Goal: Navigation & Orientation: Find specific page/section

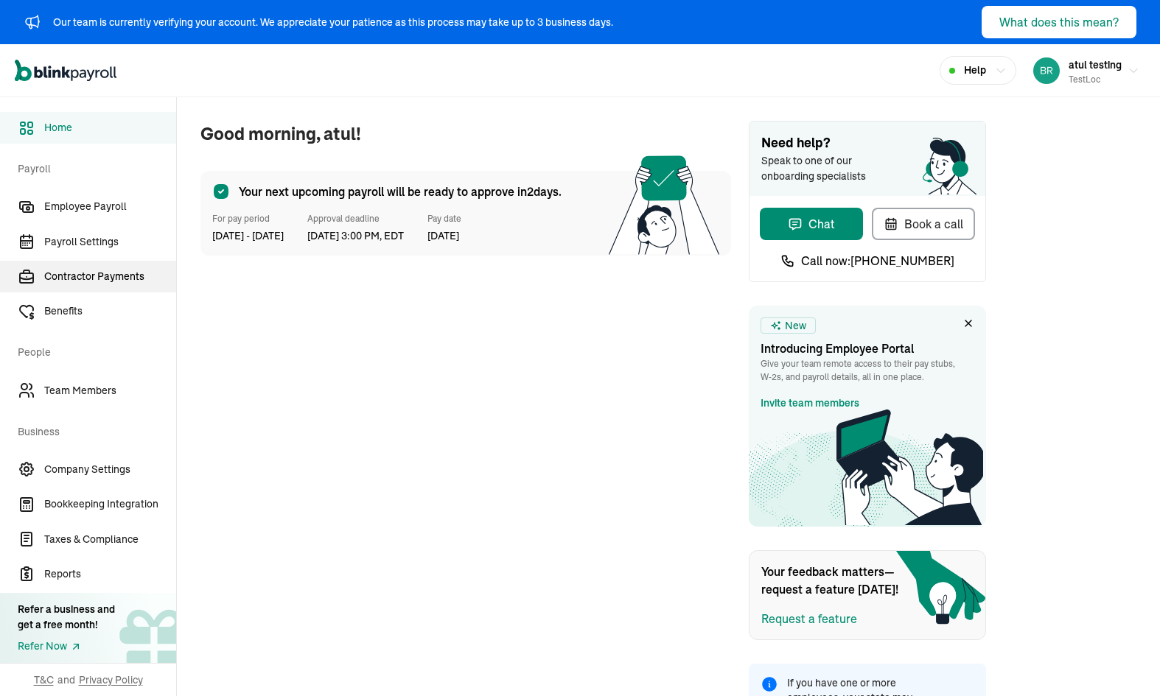
click at [92, 282] on span "Contractor Payments" at bounding box center [110, 276] width 132 height 15
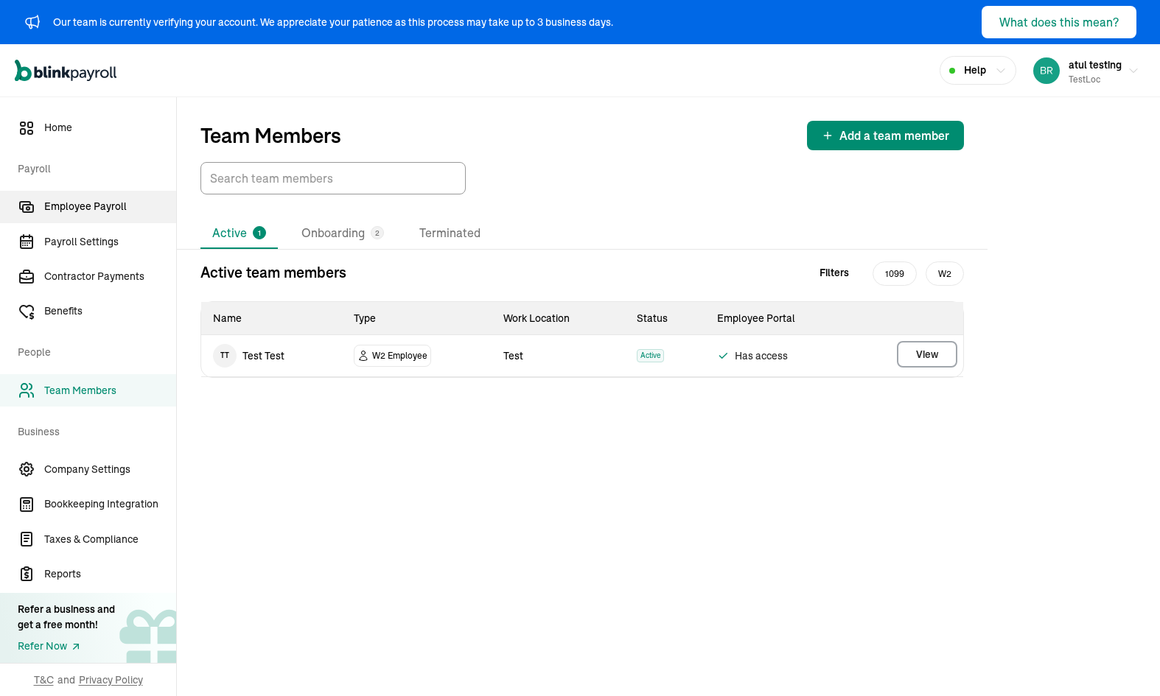
click at [105, 197] on link "Employee Payroll" at bounding box center [88, 207] width 176 height 32
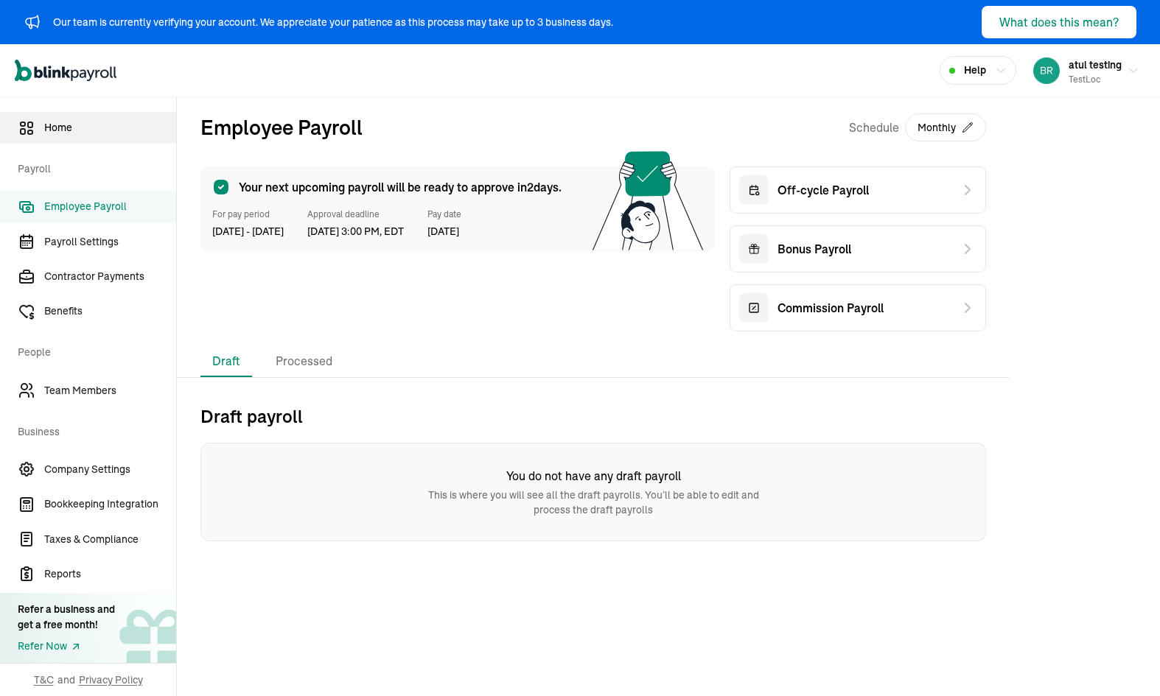
click at [132, 129] on span "Home" at bounding box center [110, 127] width 132 height 15
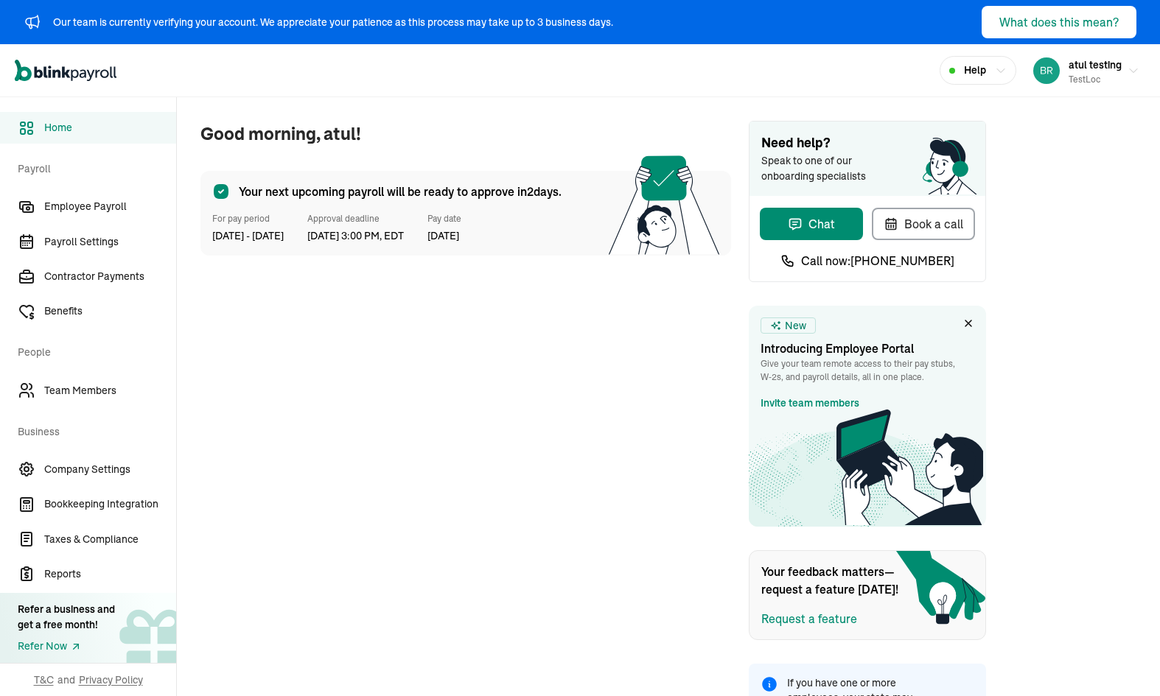
click at [64, 643] on div "Refer Now" at bounding box center [66, 646] width 97 height 15
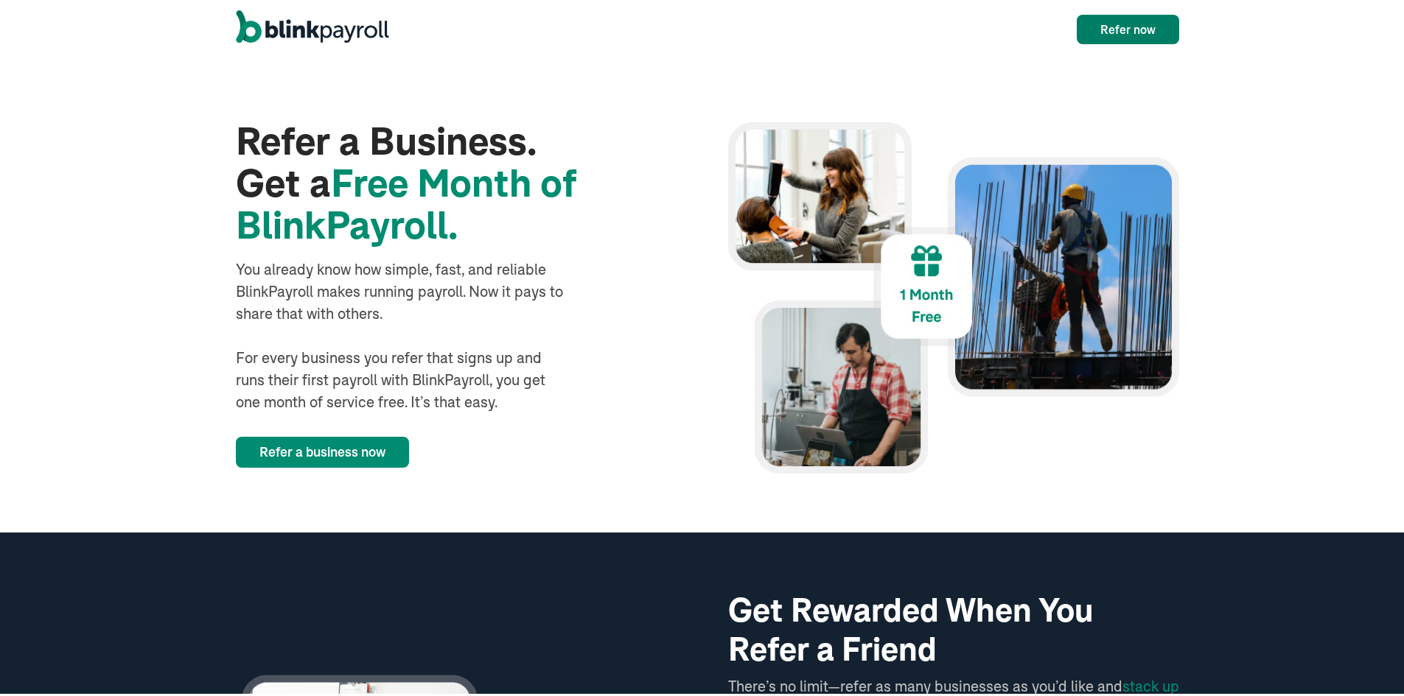
click at [1117, 32] on link "Refer now" at bounding box center [1128, 26] width 102 height 29
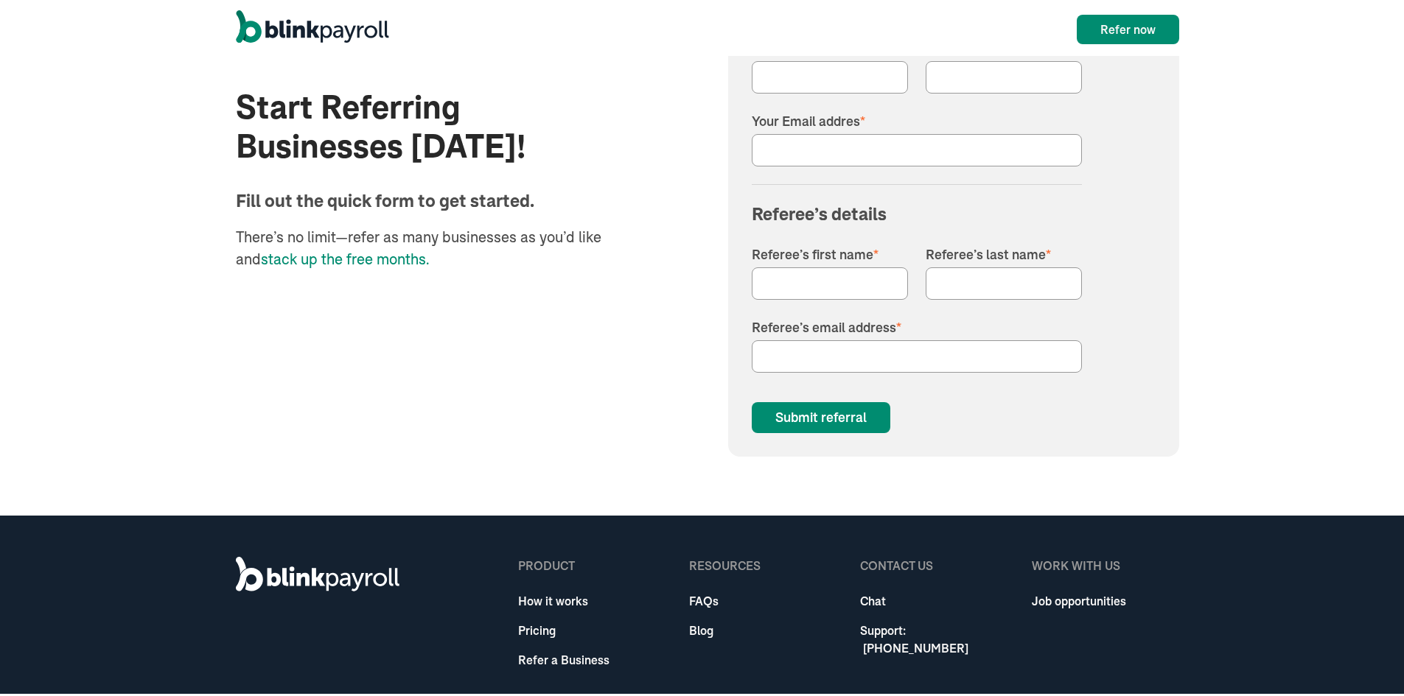
scroll to position [1815, 0]
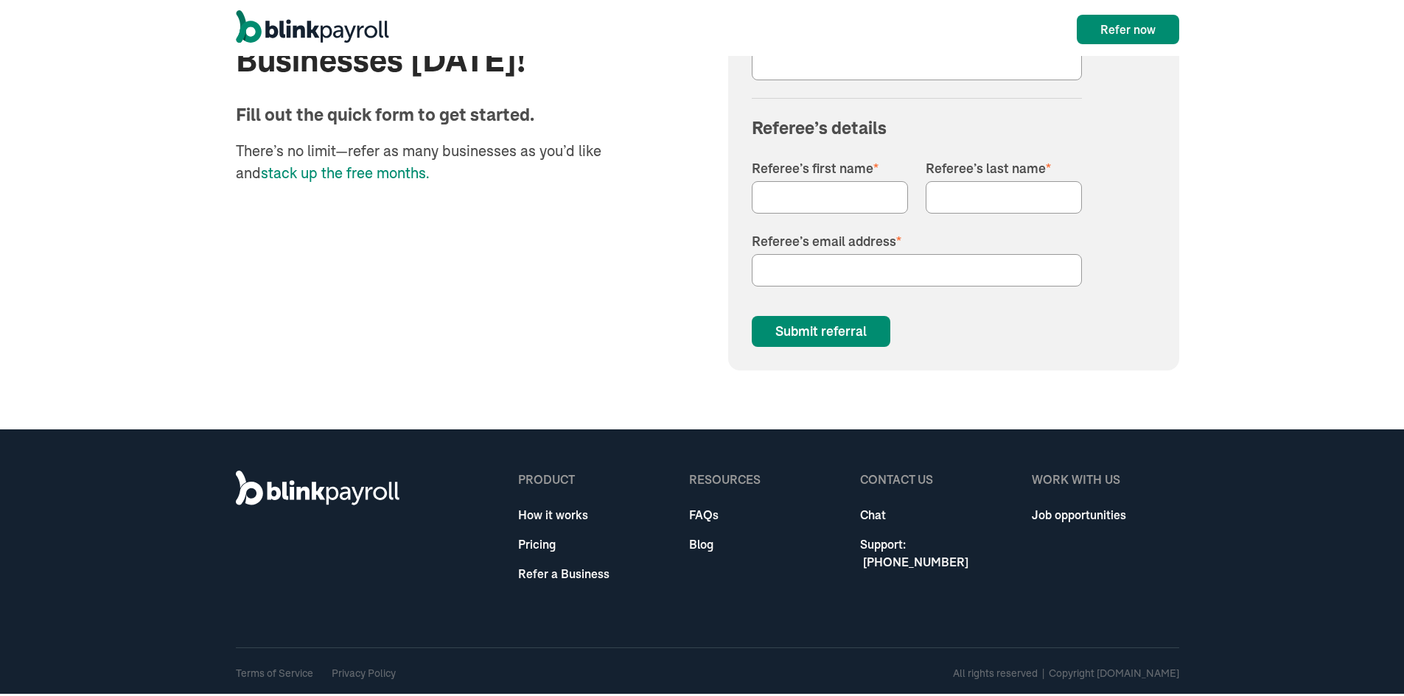
click at [813, 312] on form "First Name * Last Name * Your Email addres * Referee’s details Referee’s first …" at bounding box center [917, 147] width 330 height 396
click at [815, 327] on input "Submit referral" at bounding box center [821, 328] width 139 height 31
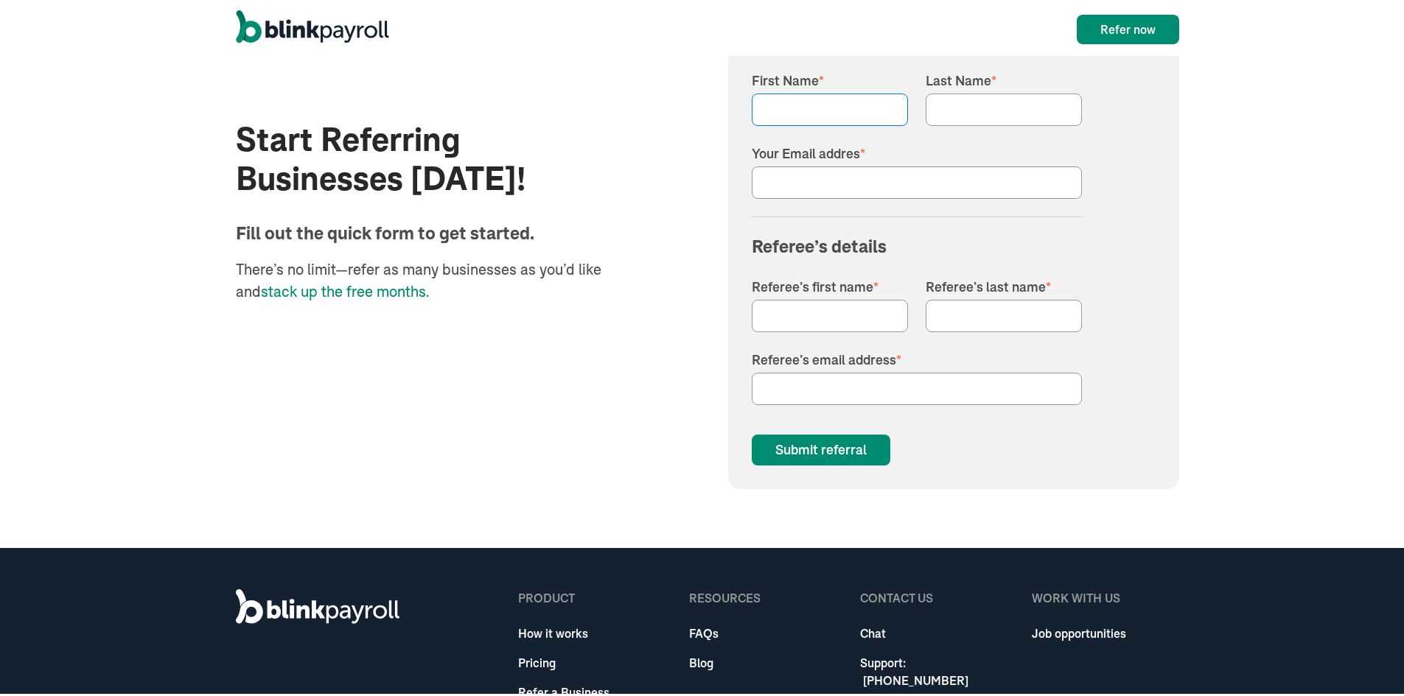
scroll to position [1566, 0]
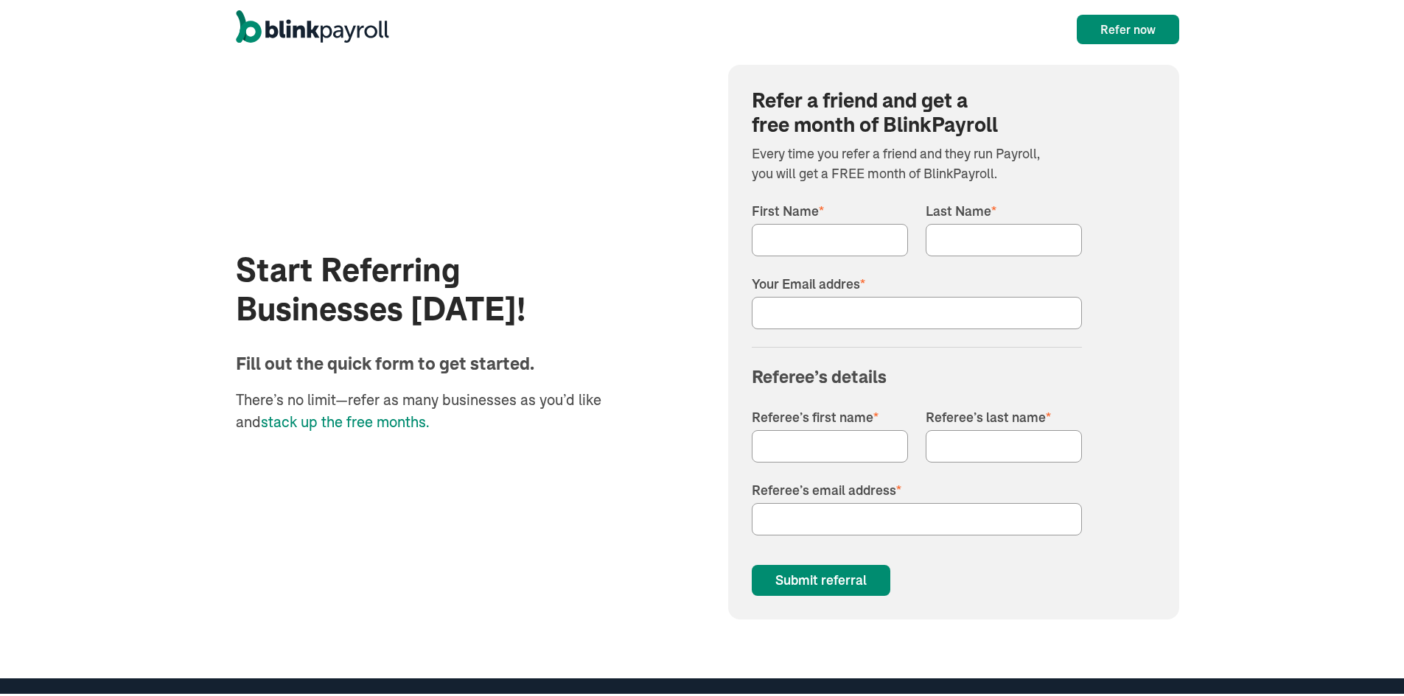
click at [321, 411] on span "stack up the free months." at bounding box center [345, 419] width 168 height 18
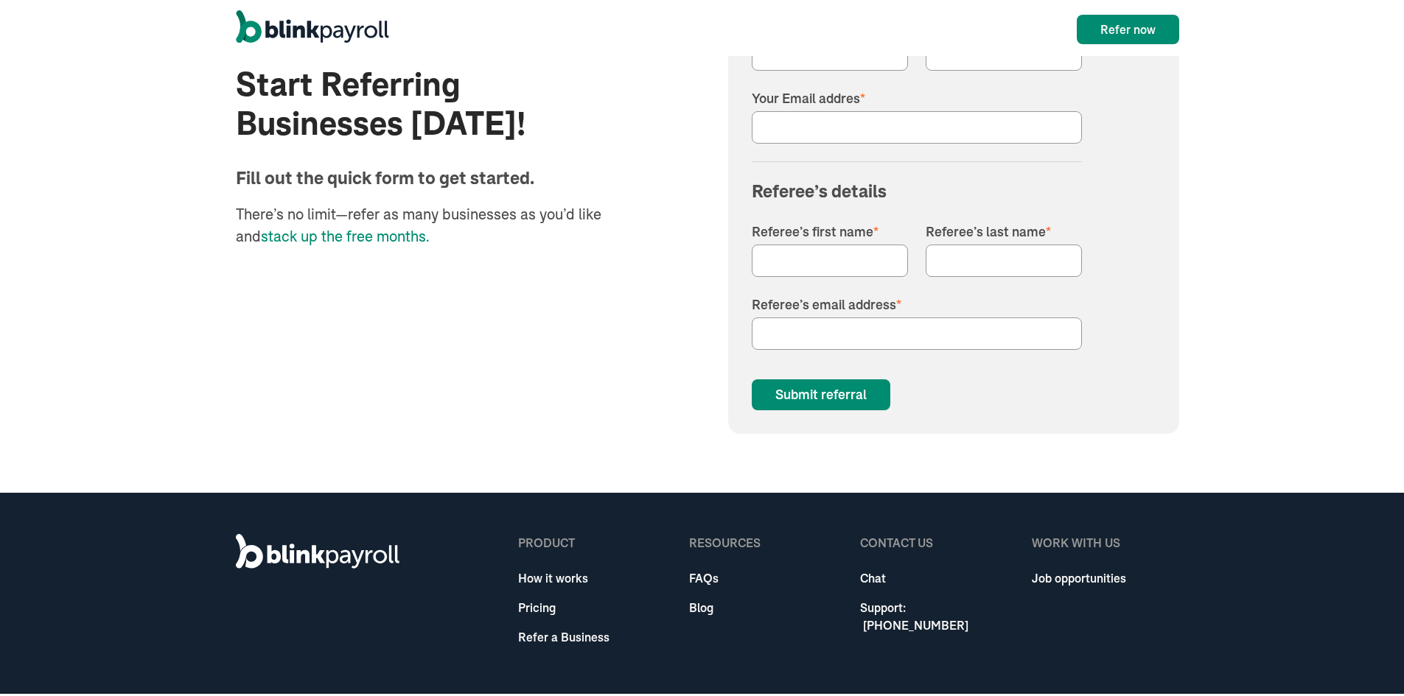
scroll to position [1815, 0]
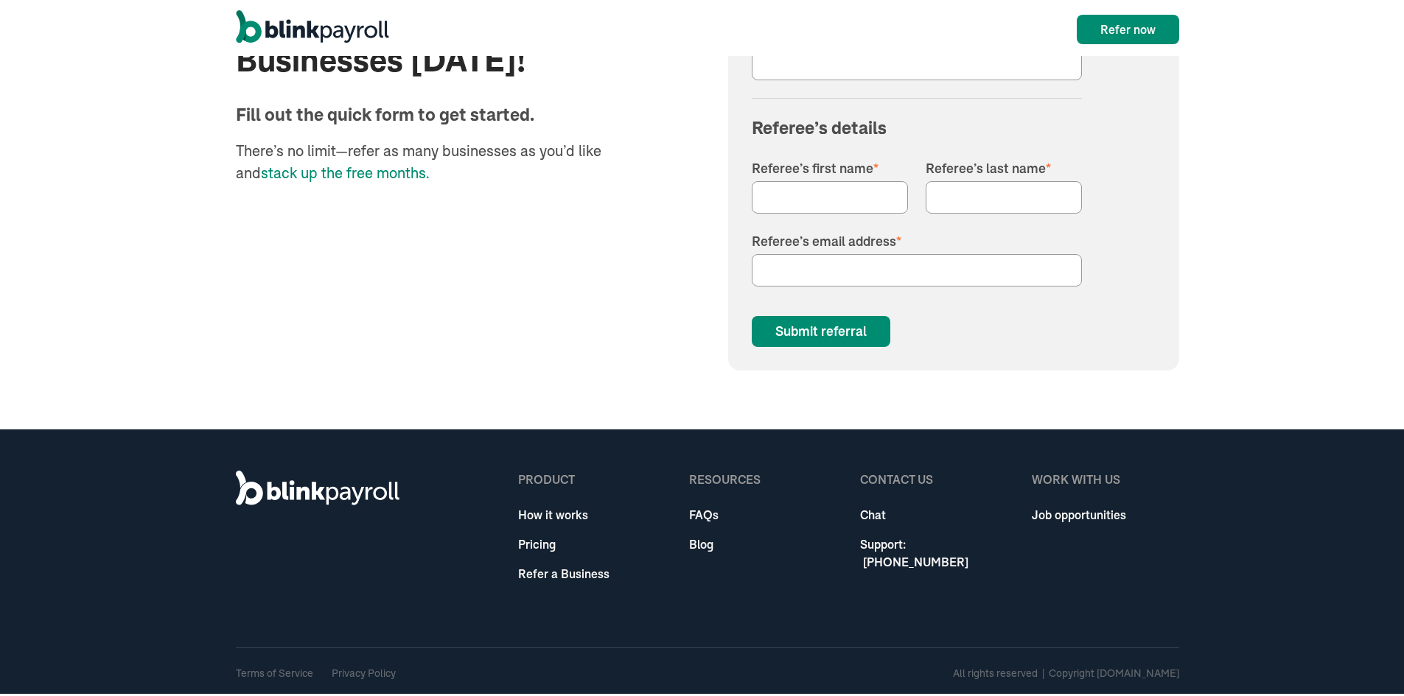
click at [326, 489] on icon at bounding box center [318, 485] width 164 height 35
click at [528, 544] on link "Pricing" at bounding box center [563, 542] width 91 height 18
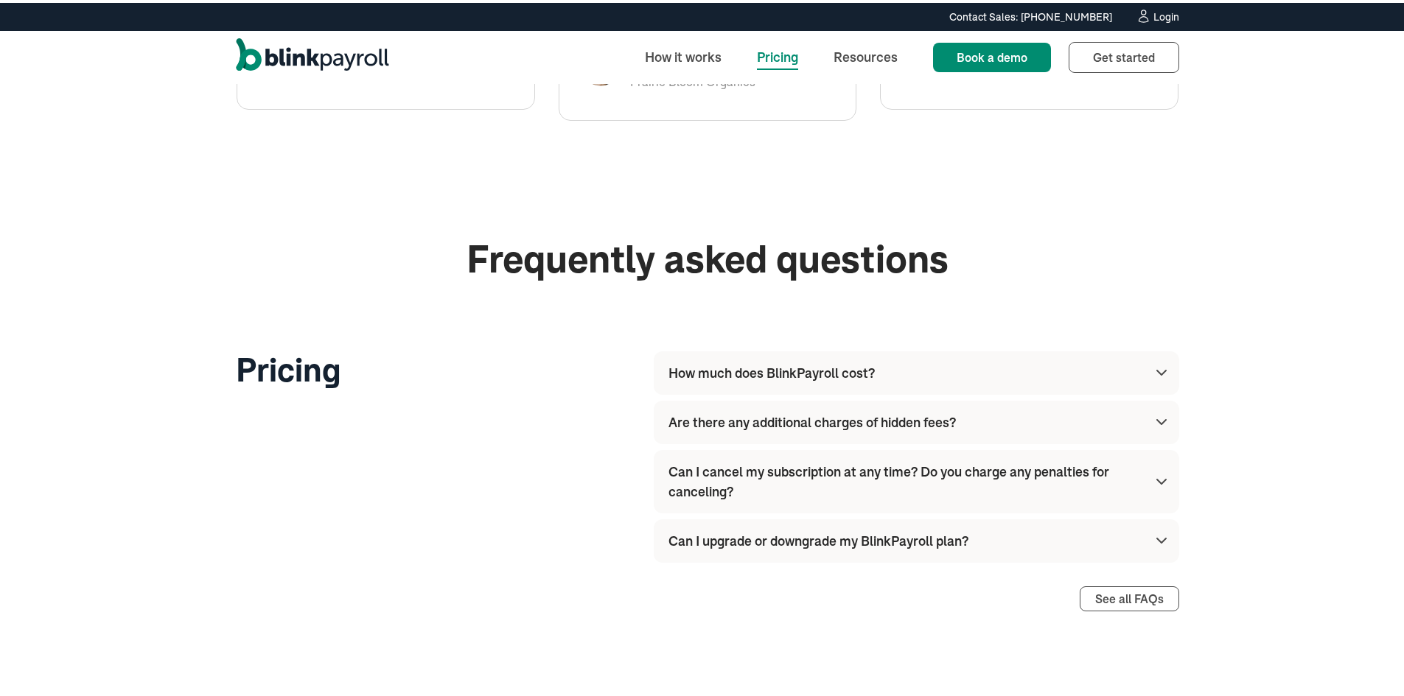
scroll to position [1819, 0]
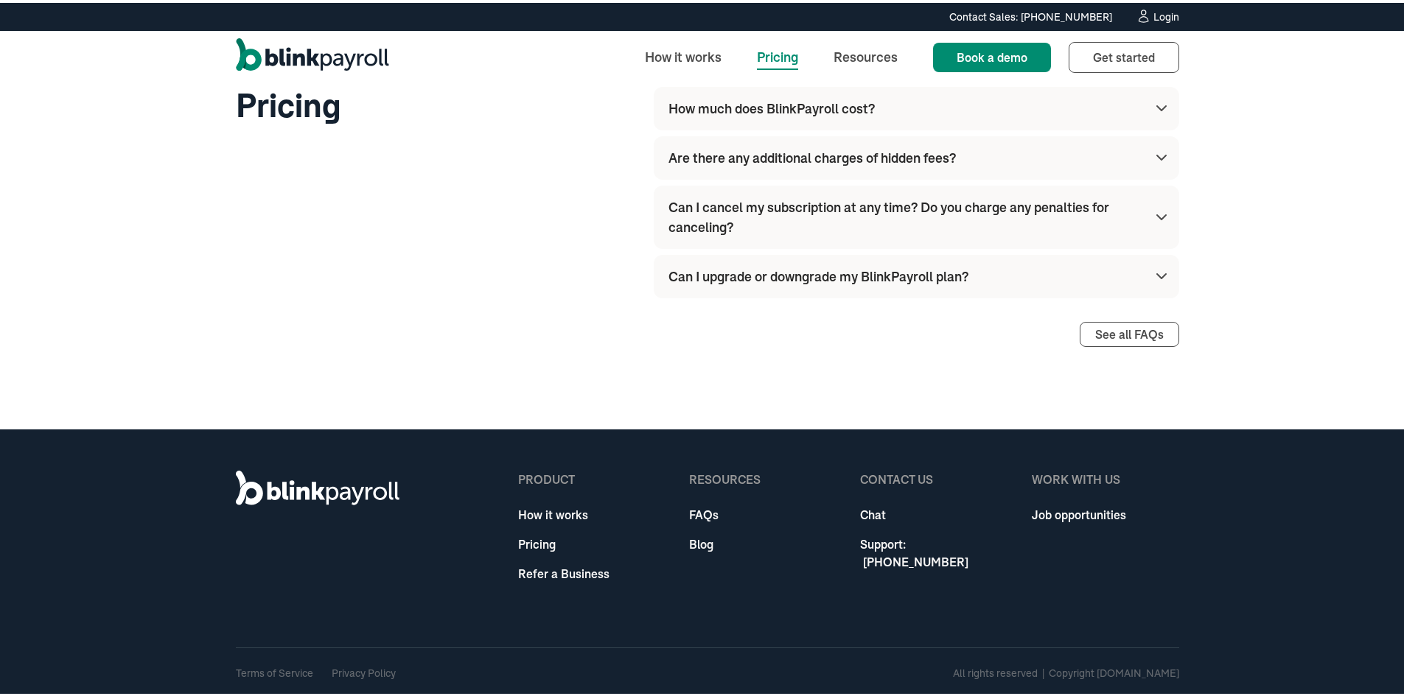
click at [1162, 272] on img at bounding box center [1162, 274] width 18 height 18
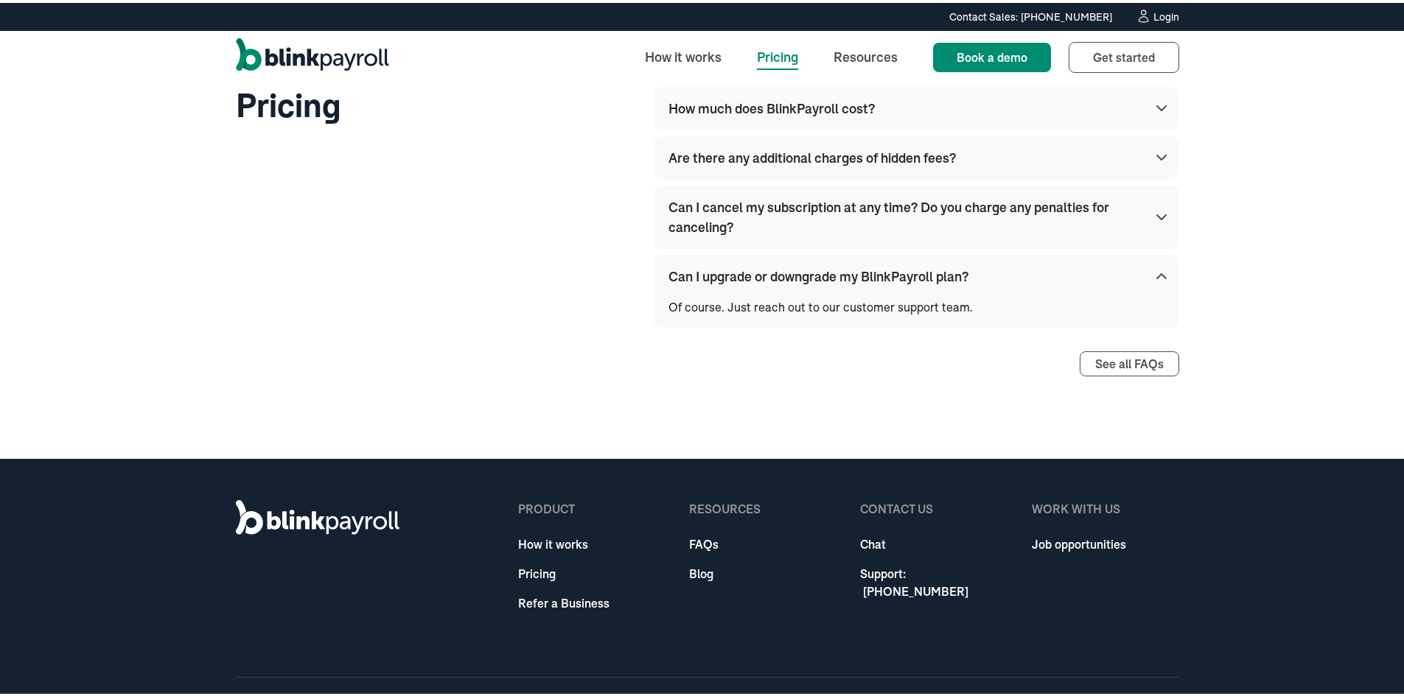
click at [1160, 269] on div "Can I upgrade or downgrade my BlinkPayroll plan?" at bounding box center [919, 273] width 502 height 43
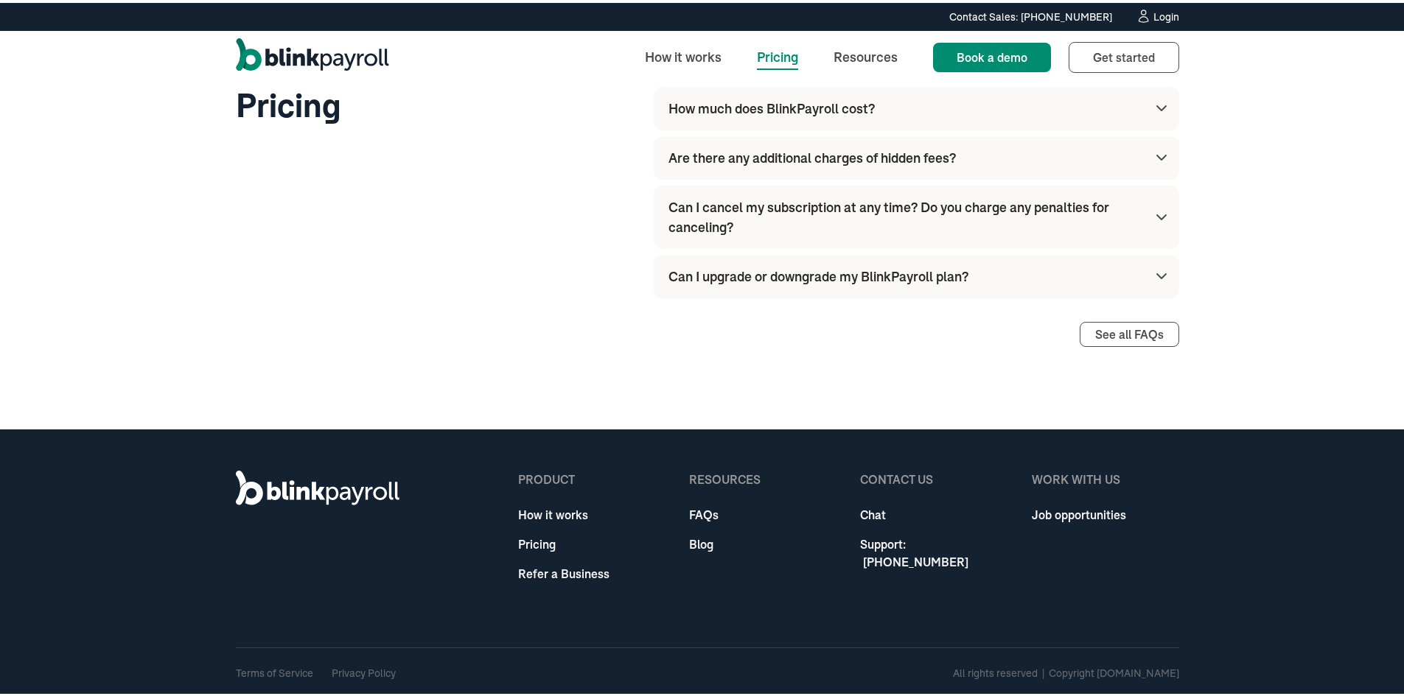
click at [1005, 661] on div "Terms of Service Privacy Policy All rights reserved | Copyright BlinkPayroll.com" at bounding box center [707, 671] width 943 height 52
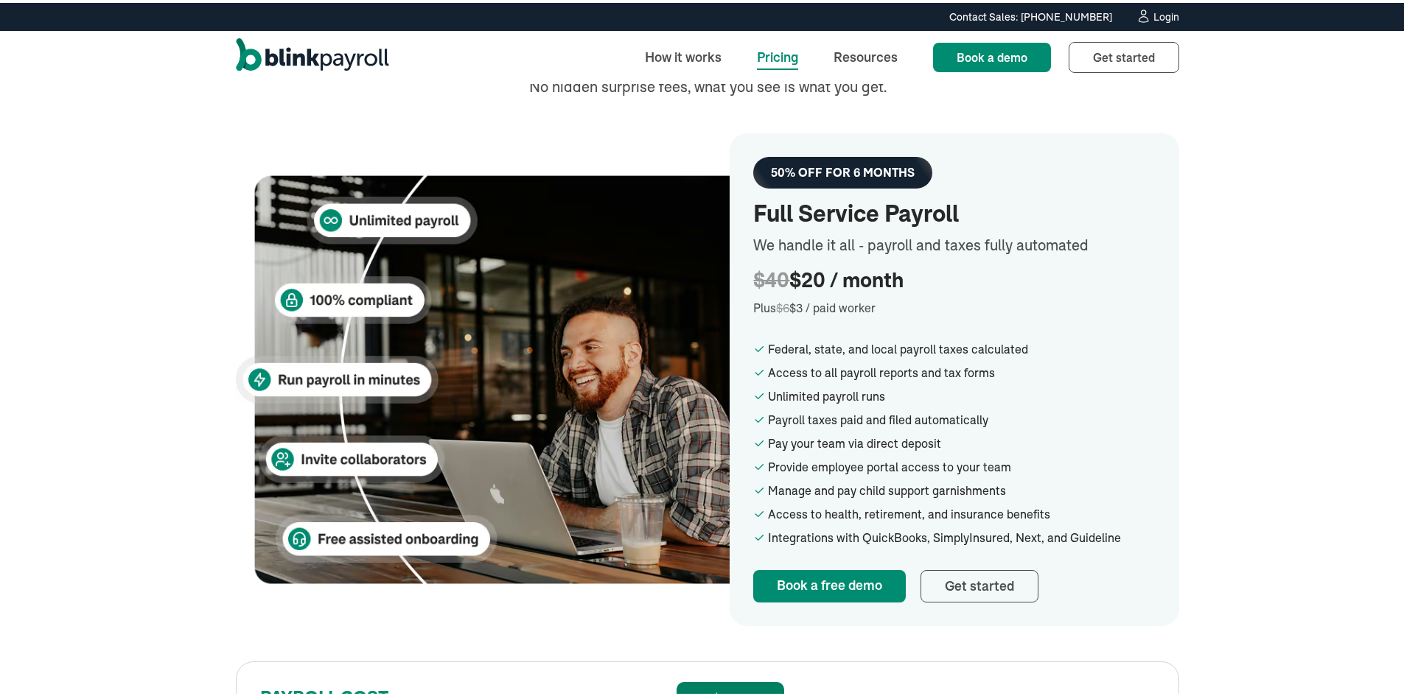
scroll to position [221, 0]
click at [668, 46] on link "How it works" at bounding box center [683, 54] width 100 height 32
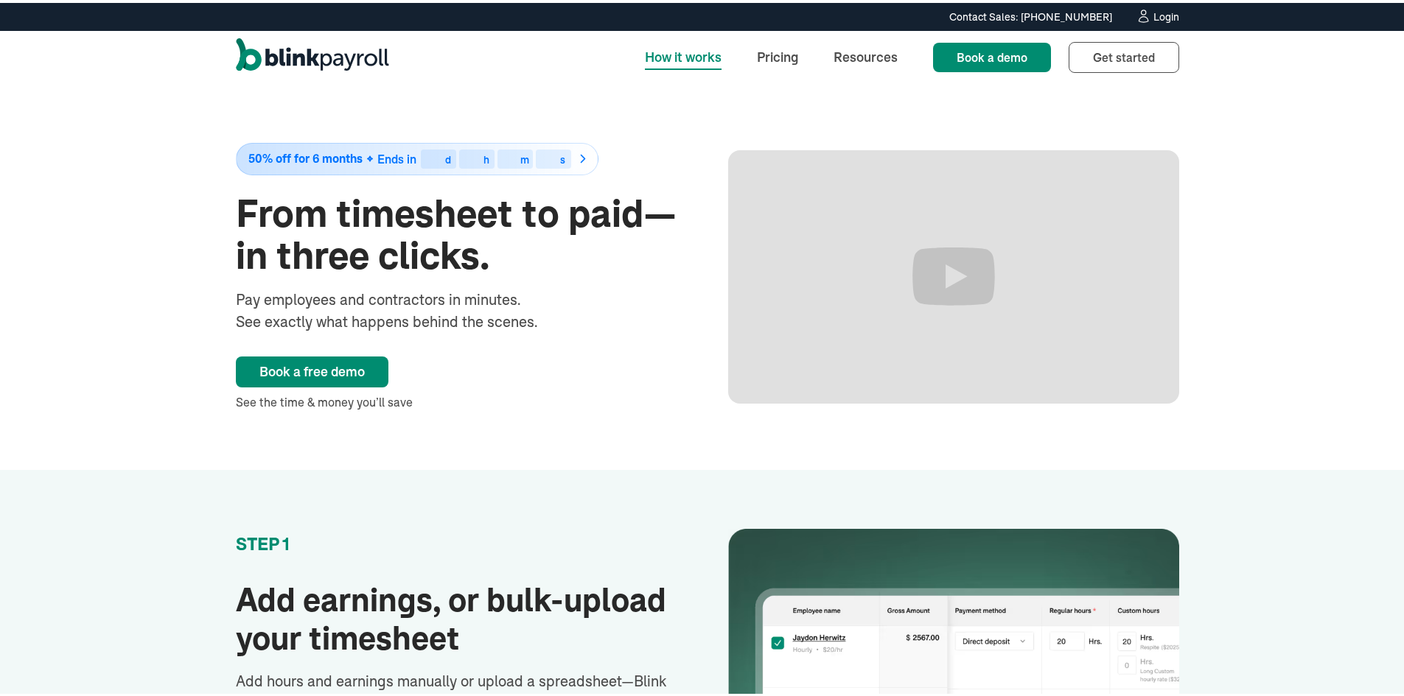
click at [326, 47] on img "home" at bounding box center [312, 54] width 153 height 38
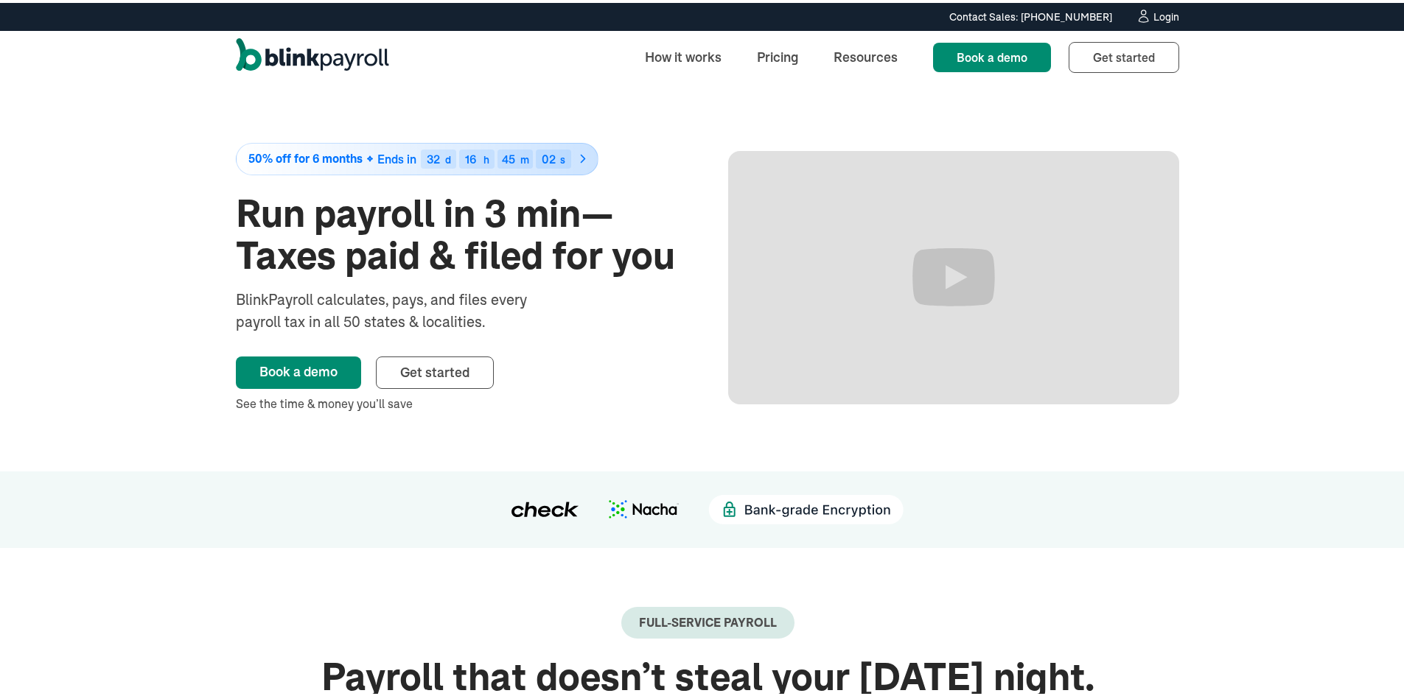
click at [576, 154] on img at bounding box center [583, 155] width 15 height 15
